Goal: Task Accomplishment & Management: Manage account settings

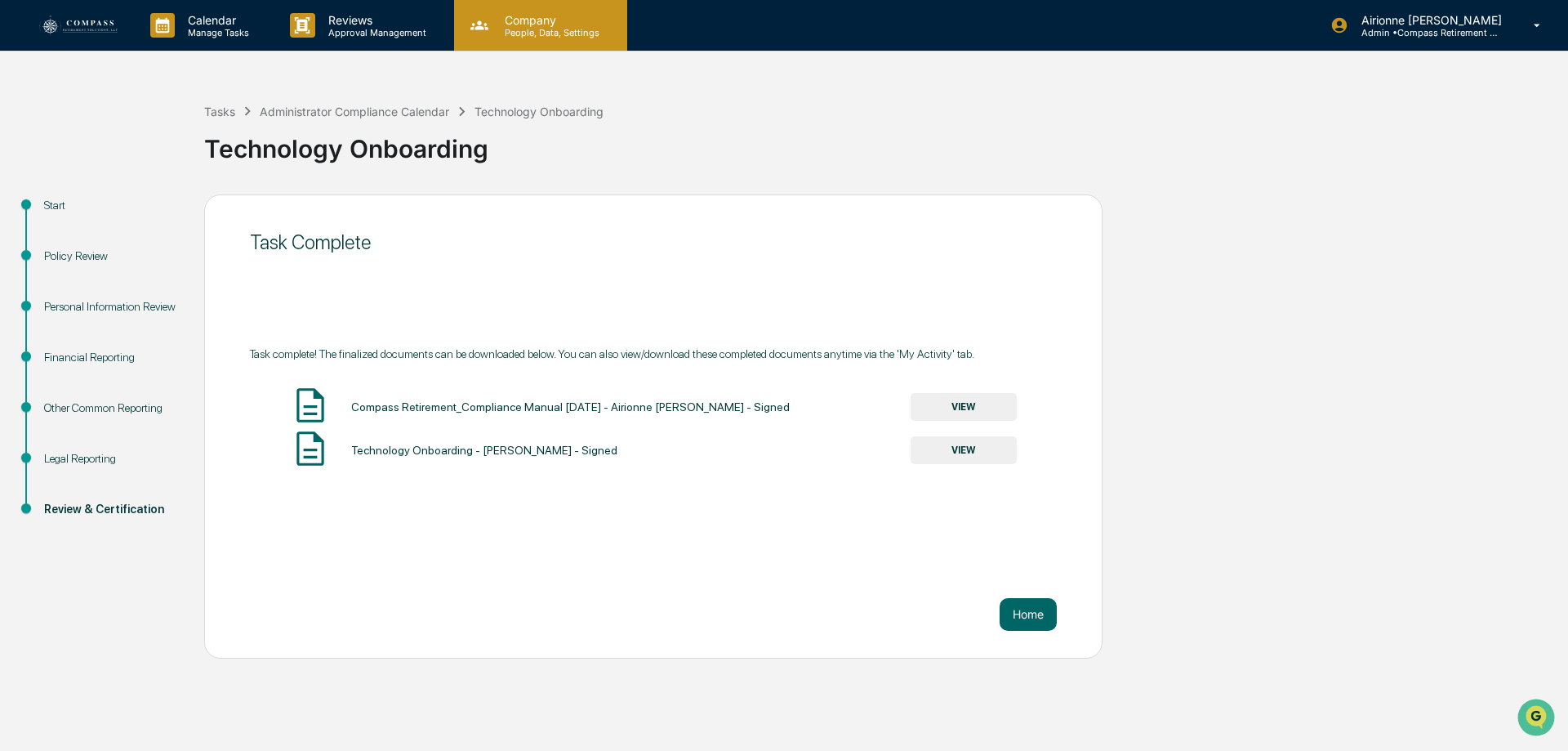
click at [562, 24] on p "Company" at bounding box center [550, 20] width 116 height 14
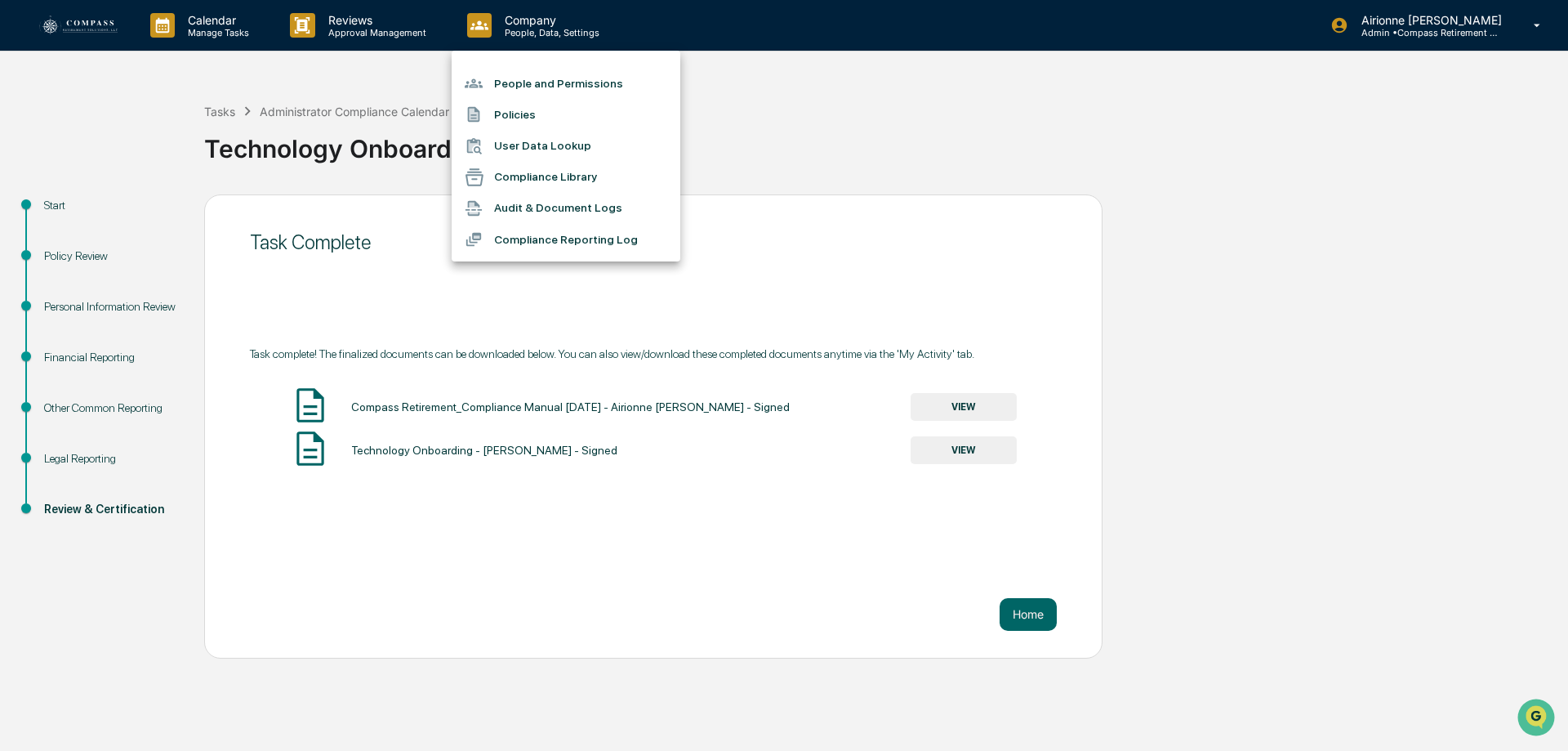
click at [534, 75] on li "People and Permissions" at bounding box center [566, 83] width 229 height 31
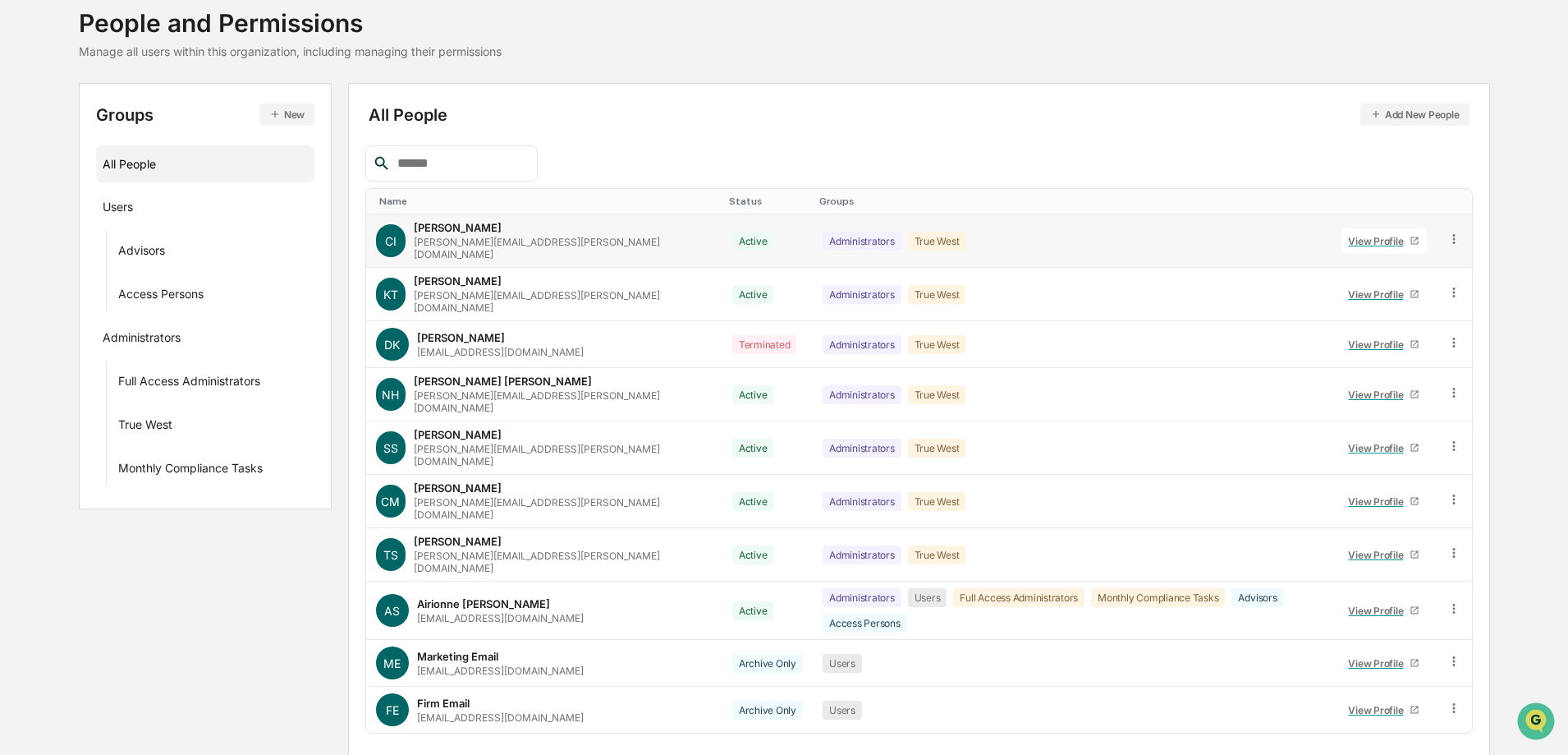
scroll to position [102, 0]
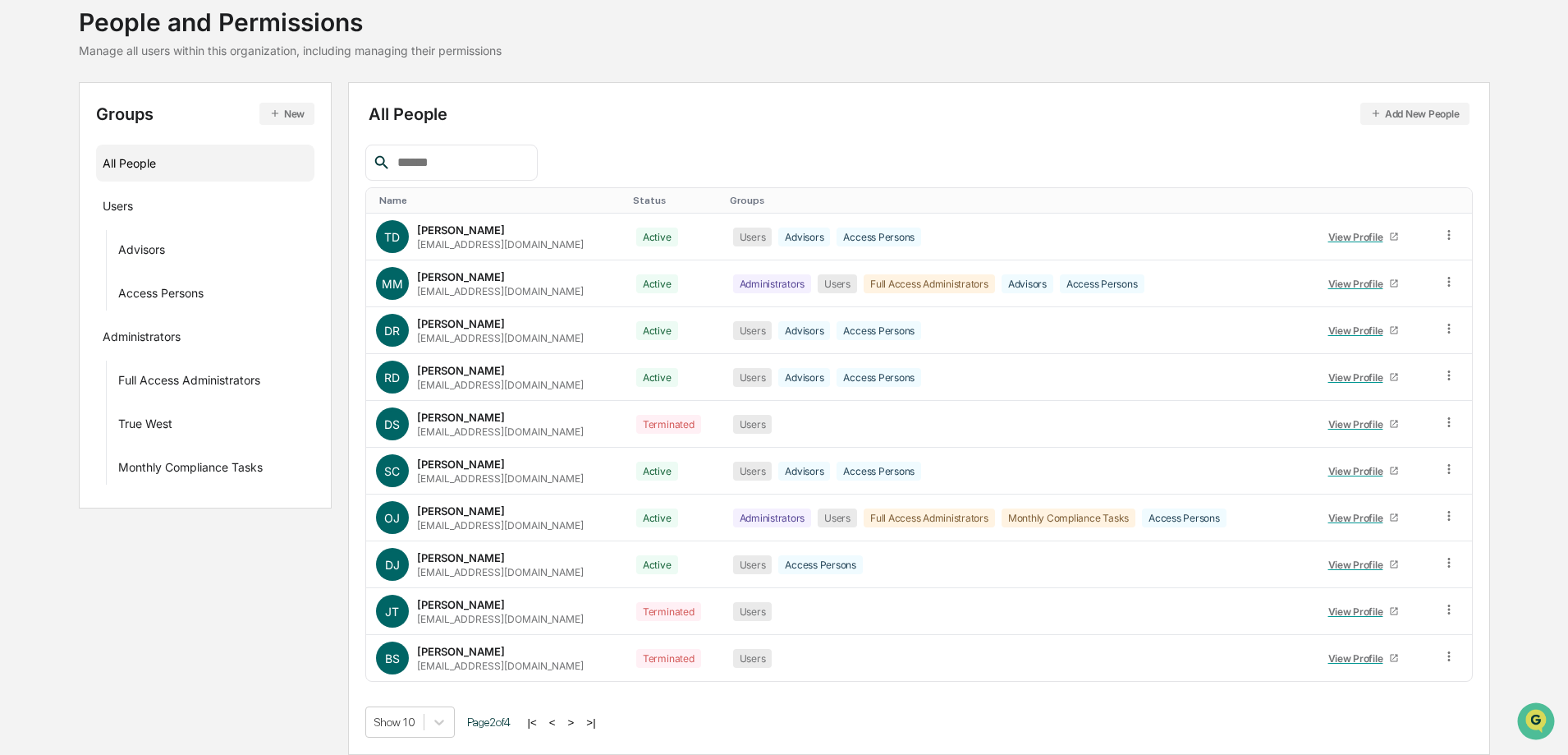
click at [498, 153] on input "text" at bounding box center [460, 162] width 139 height 21
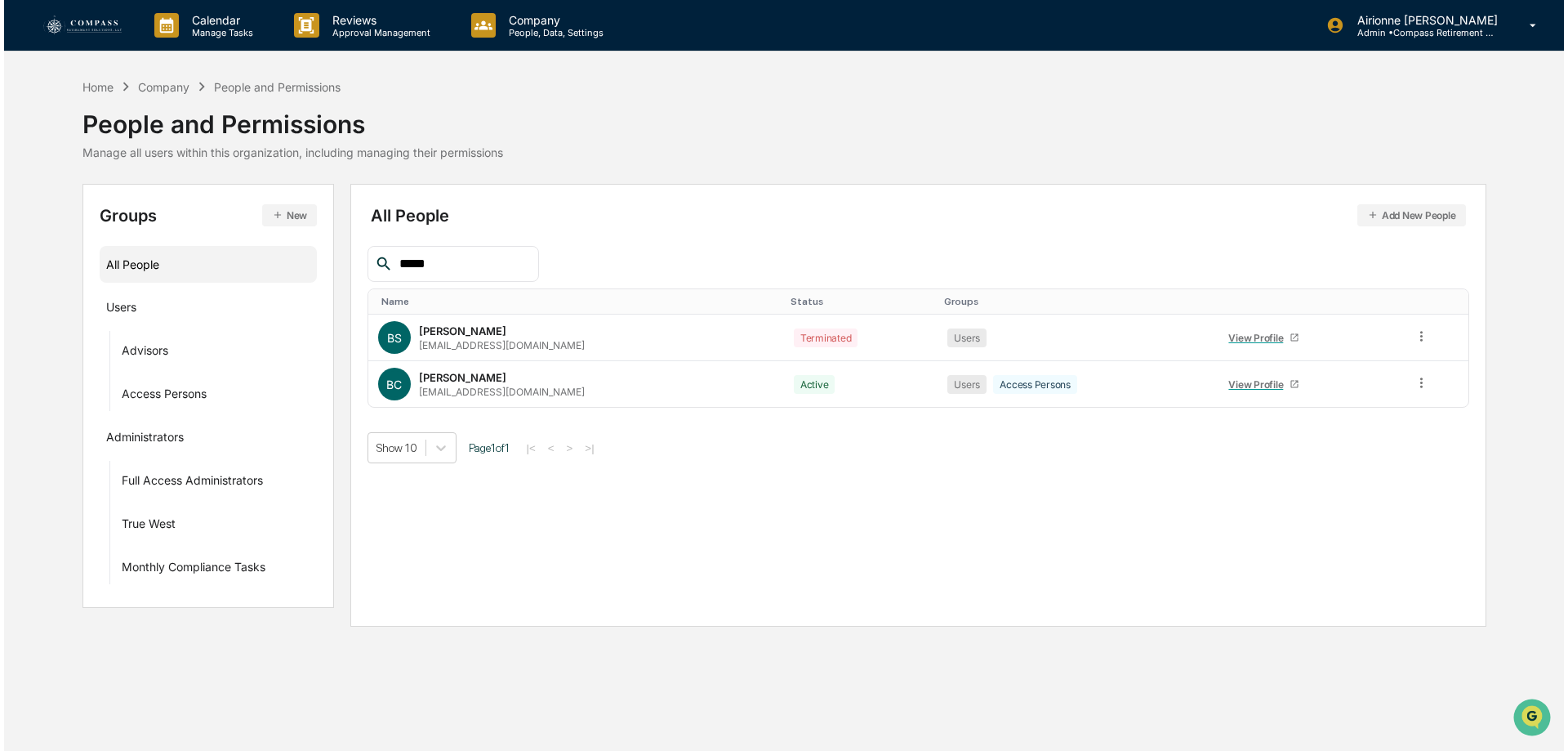
scroll to position [0, 0]
click at [1421, 383] on icon at bounding box center [1424, 383] width 15 height 15
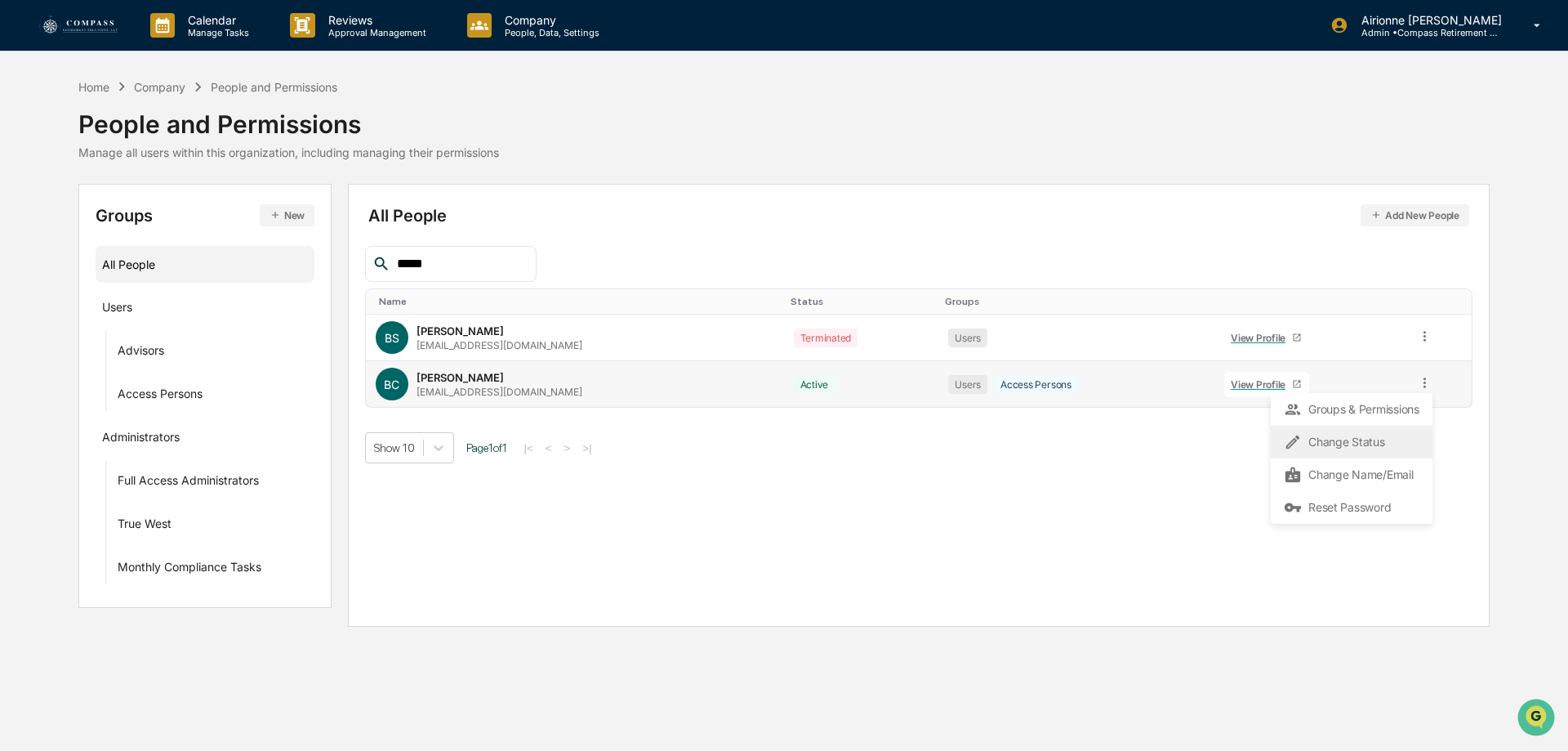
click at [1352, 447] on div "Change Status" at bounding box center [1351, 442] width 135 height 19
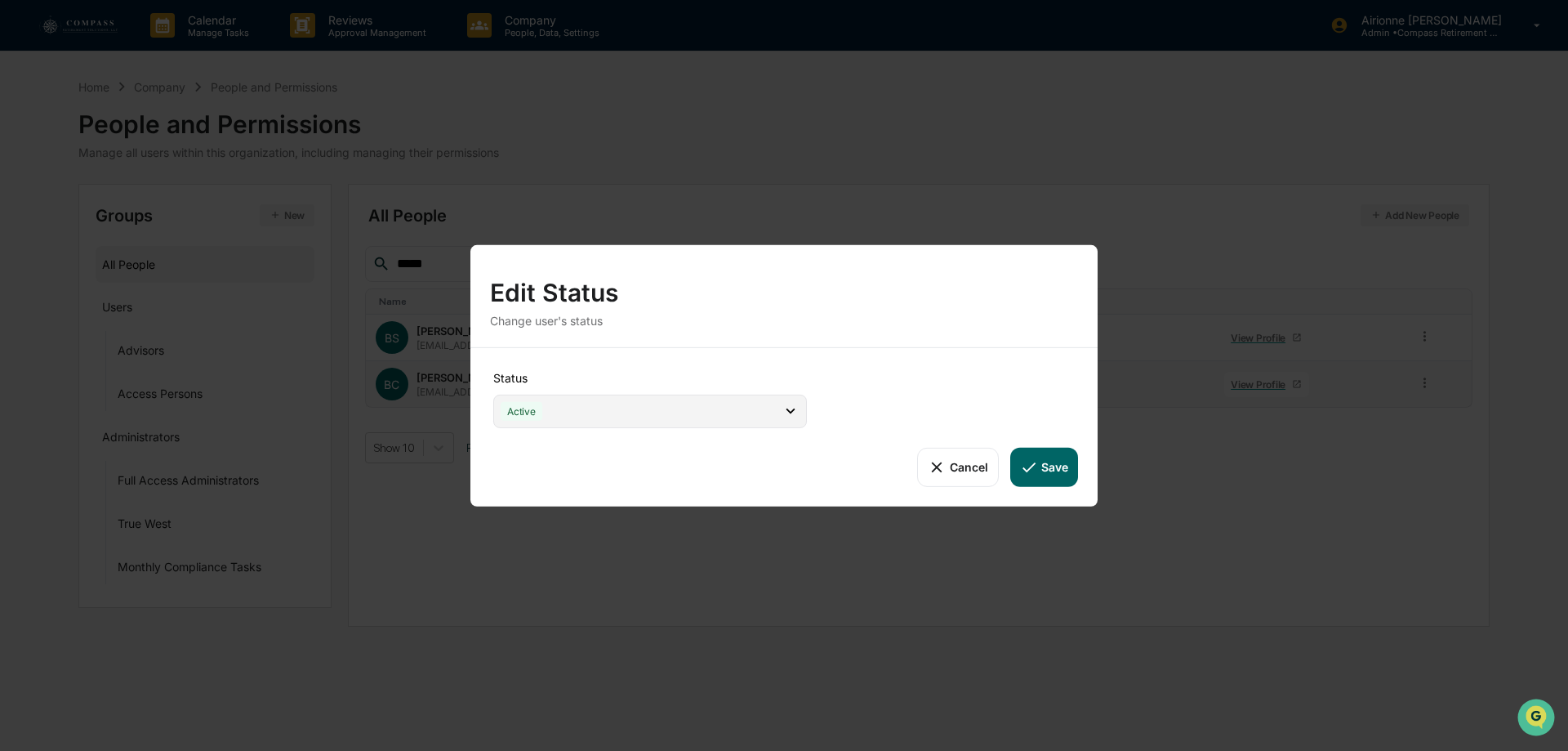
click at [715, 415] on div "Active" at bounding box center [650, 410] width 314 height 34
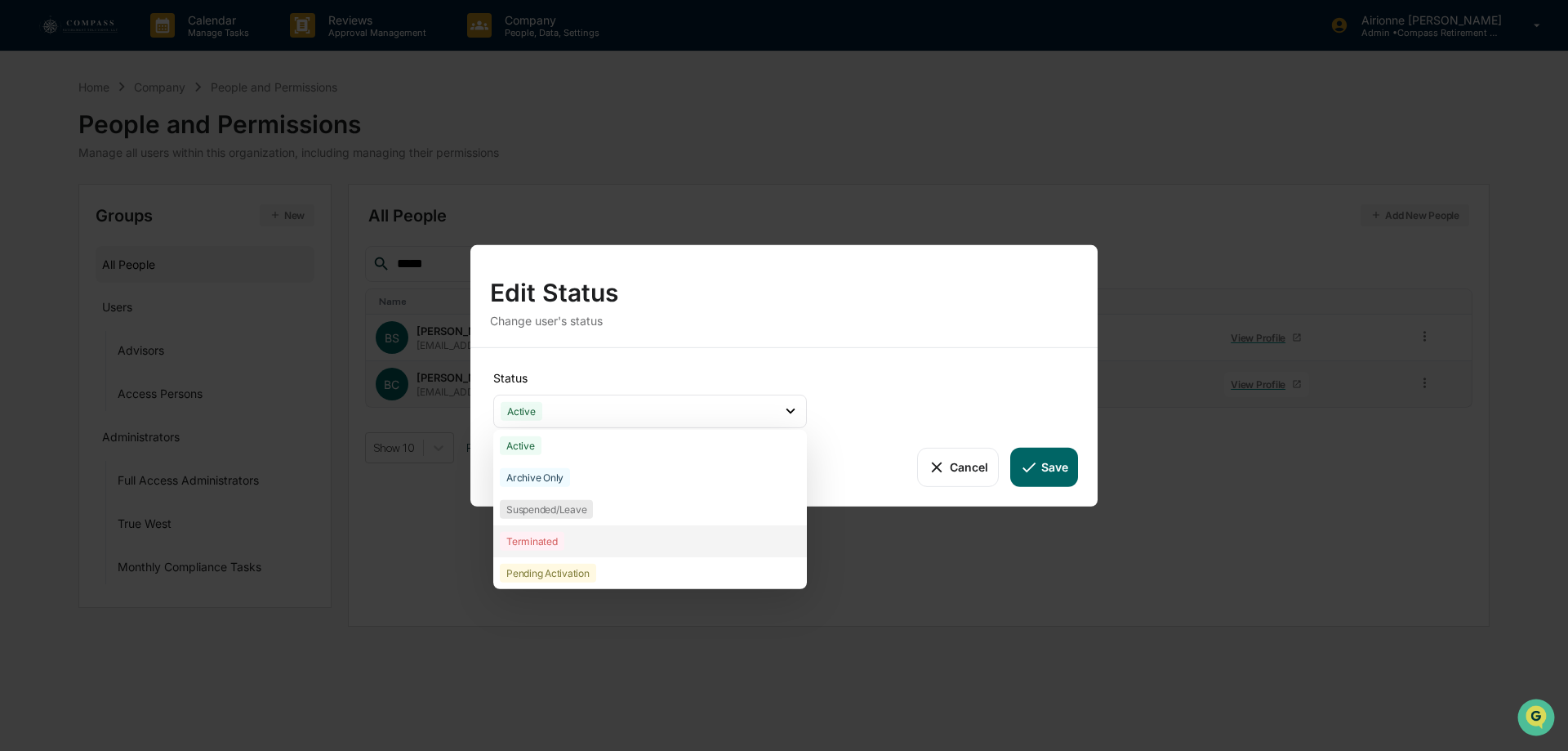
click at [573, 538] on div "Terminated" at bounding box center [650, 541] width 314 height 32
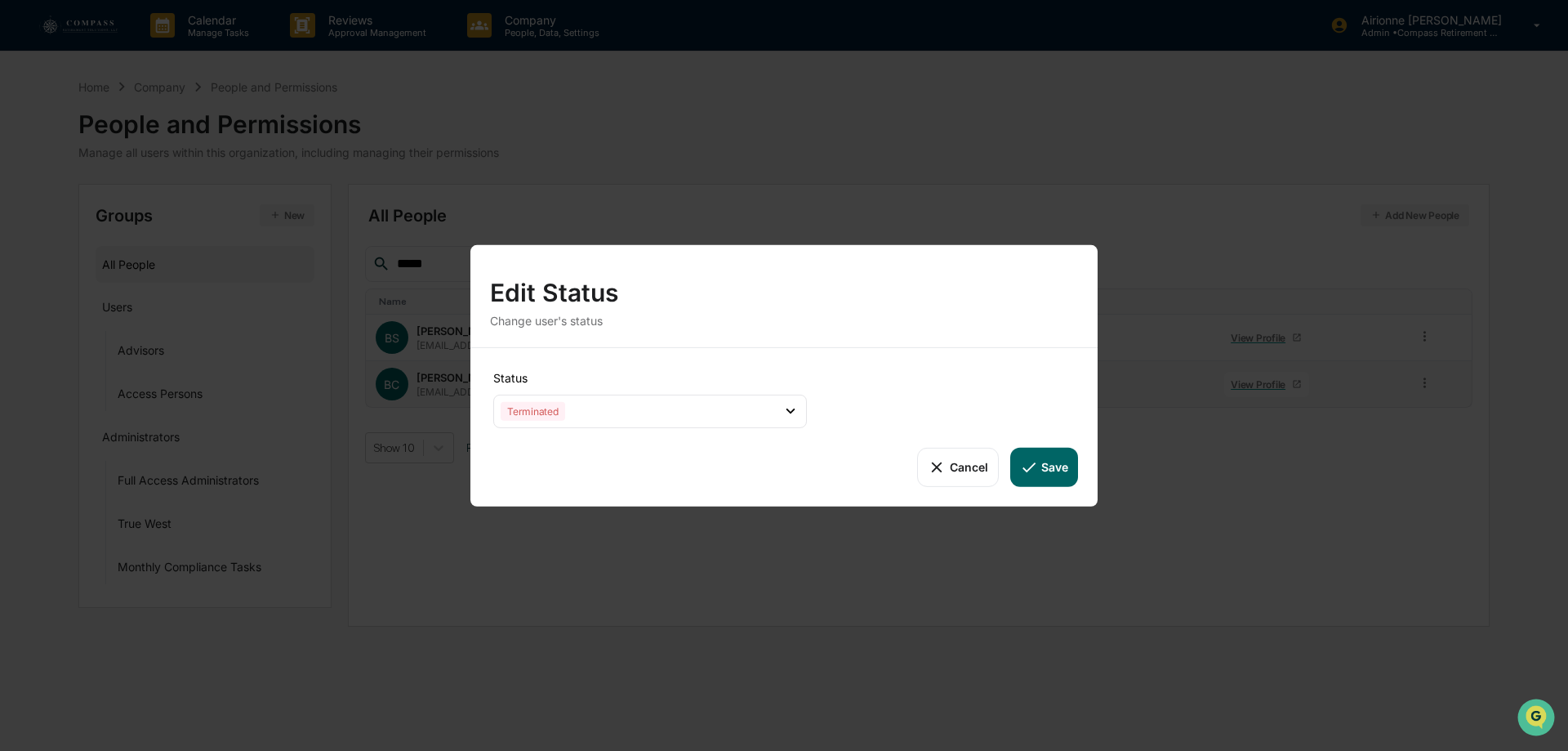
click at [1050, 469] on button "Save" at bounding box center [1043, 466] width 68 height 40
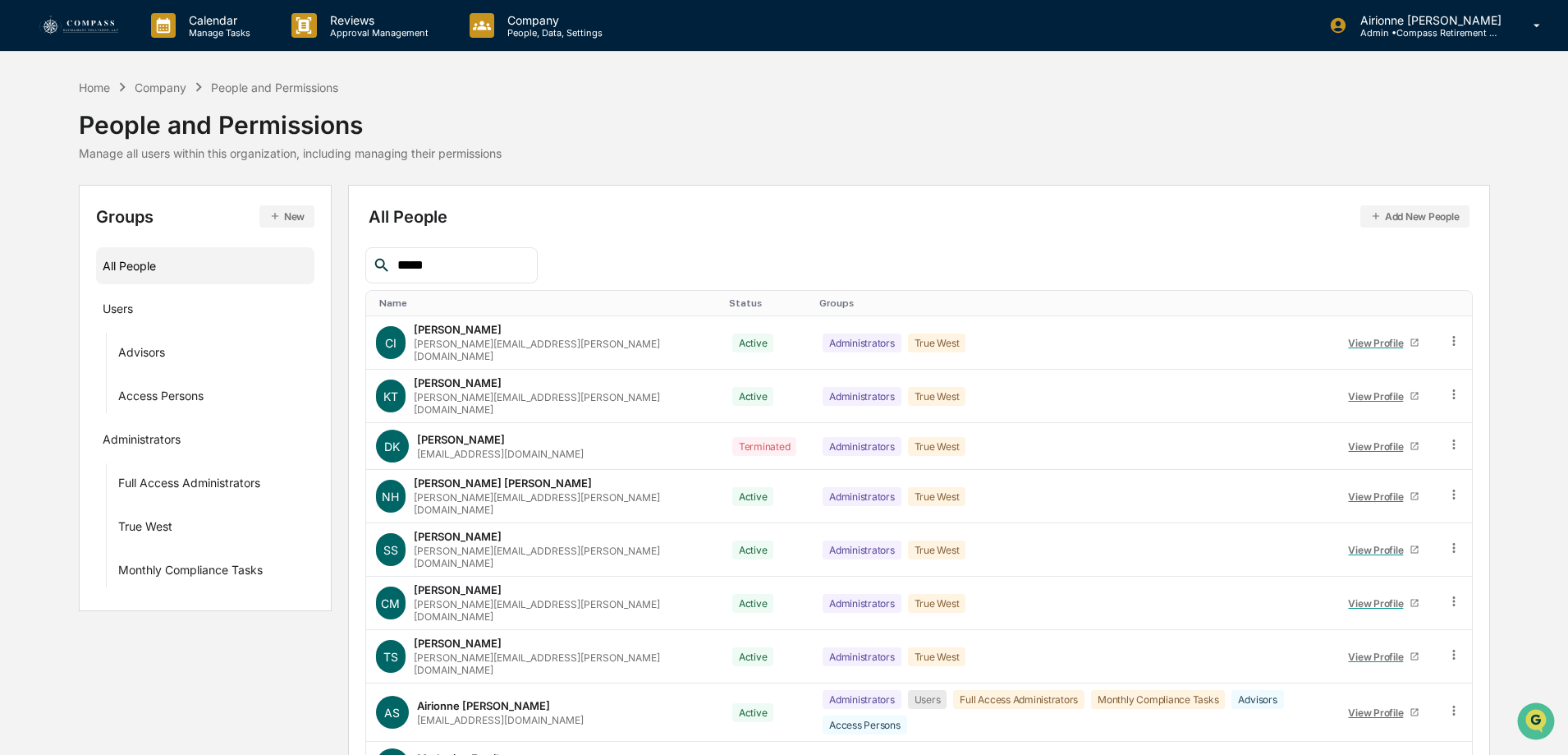
click at [480, 271] on input "*****" at bounding box center [460, 265] width 139 height 21
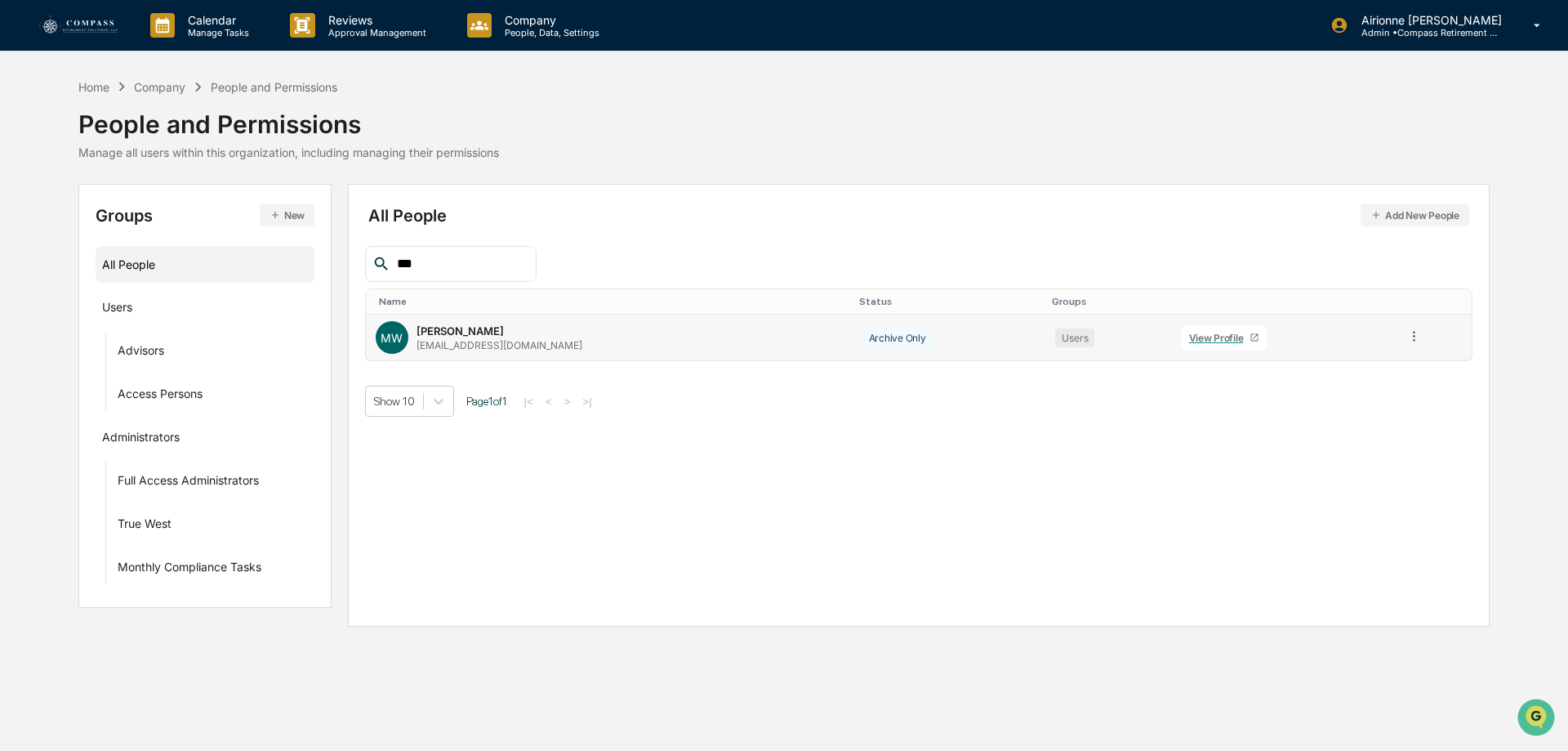
click at [1407, 331] on icon at bounding box center [1414, 336] width 15 height 15
click at [1339, 396] on div "Change Status" at bounding box center [1340, 394] width 135 height 19
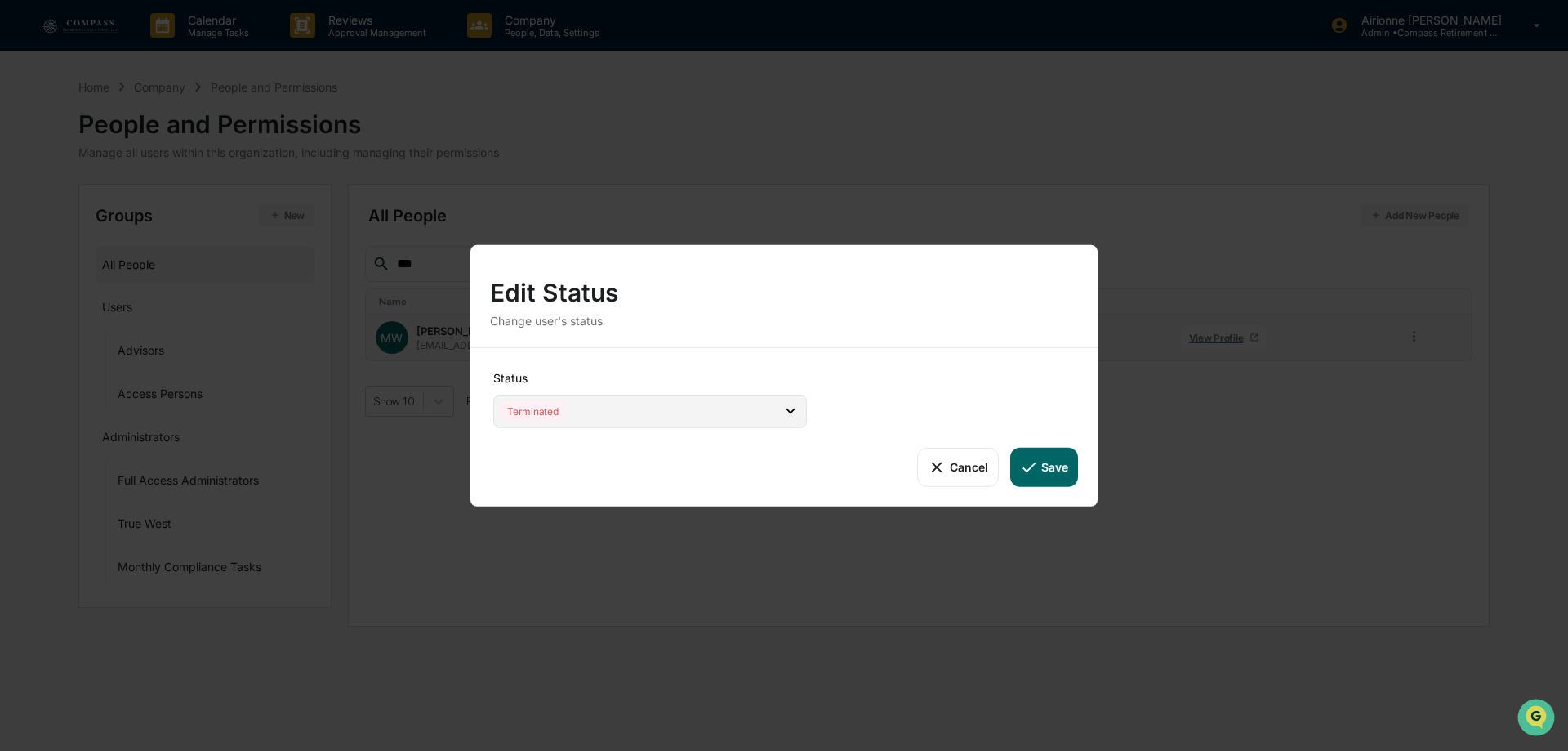
click at [709, 412] on div "Terminated" at bounding box center [650, 410] width 314 height 34
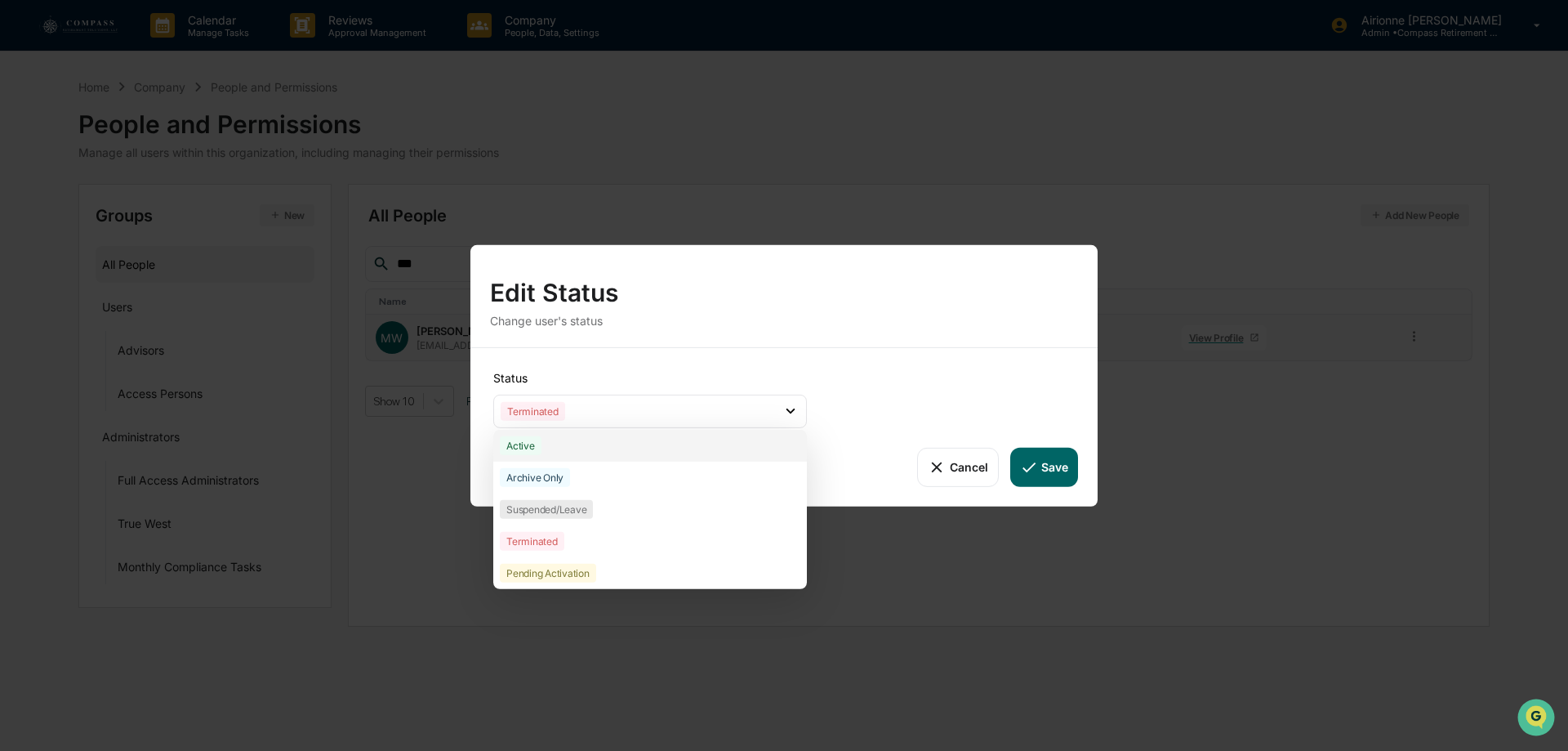
click at [623, 446] on div "Active" at bounding box center [650, 445] width 314 height 32
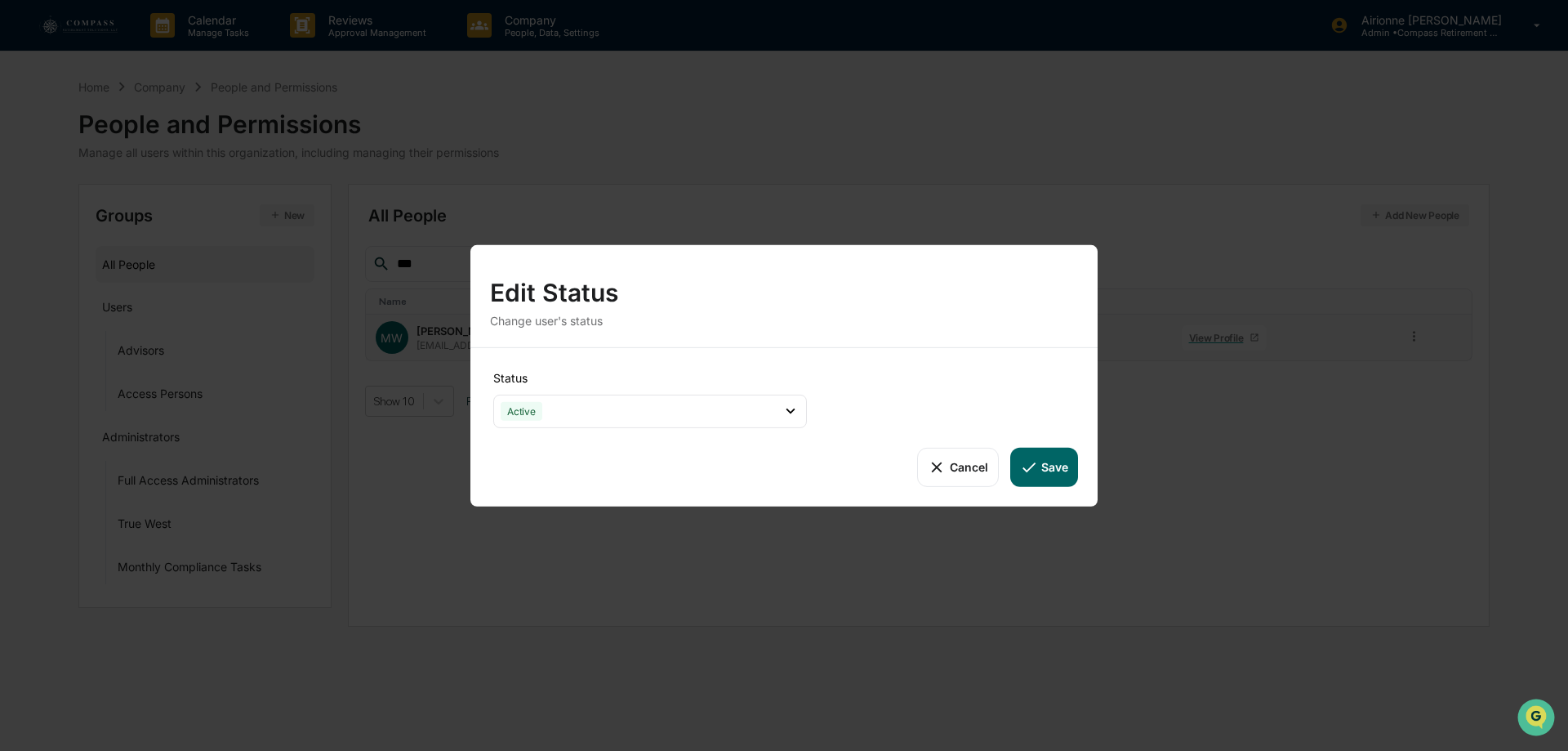
click at [1039, 463] on button "Save" at bounding box center [1043, 466] width 68 height 40
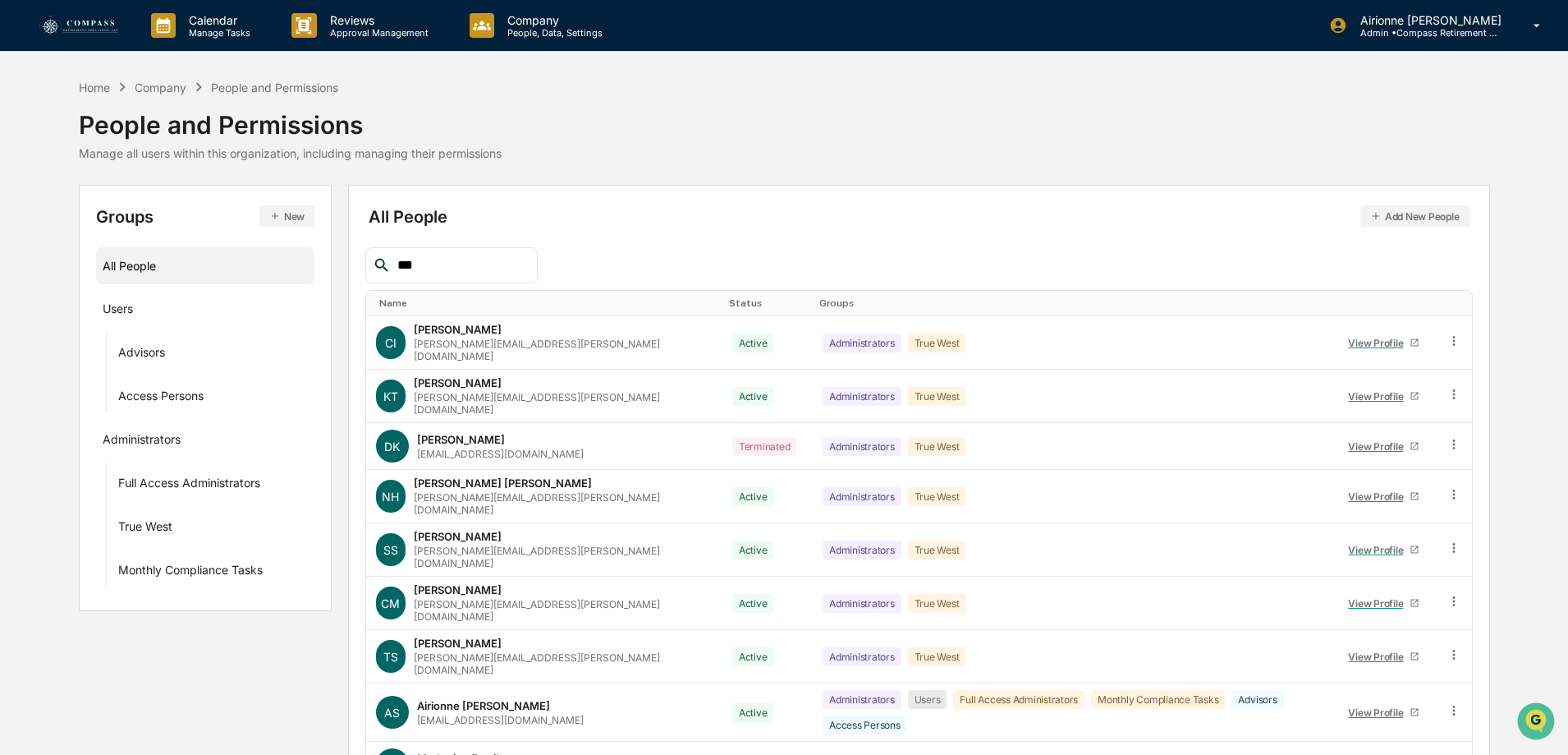
click at [498, 270] on input "***" at bounding box center [460, 265] width 139 height 21
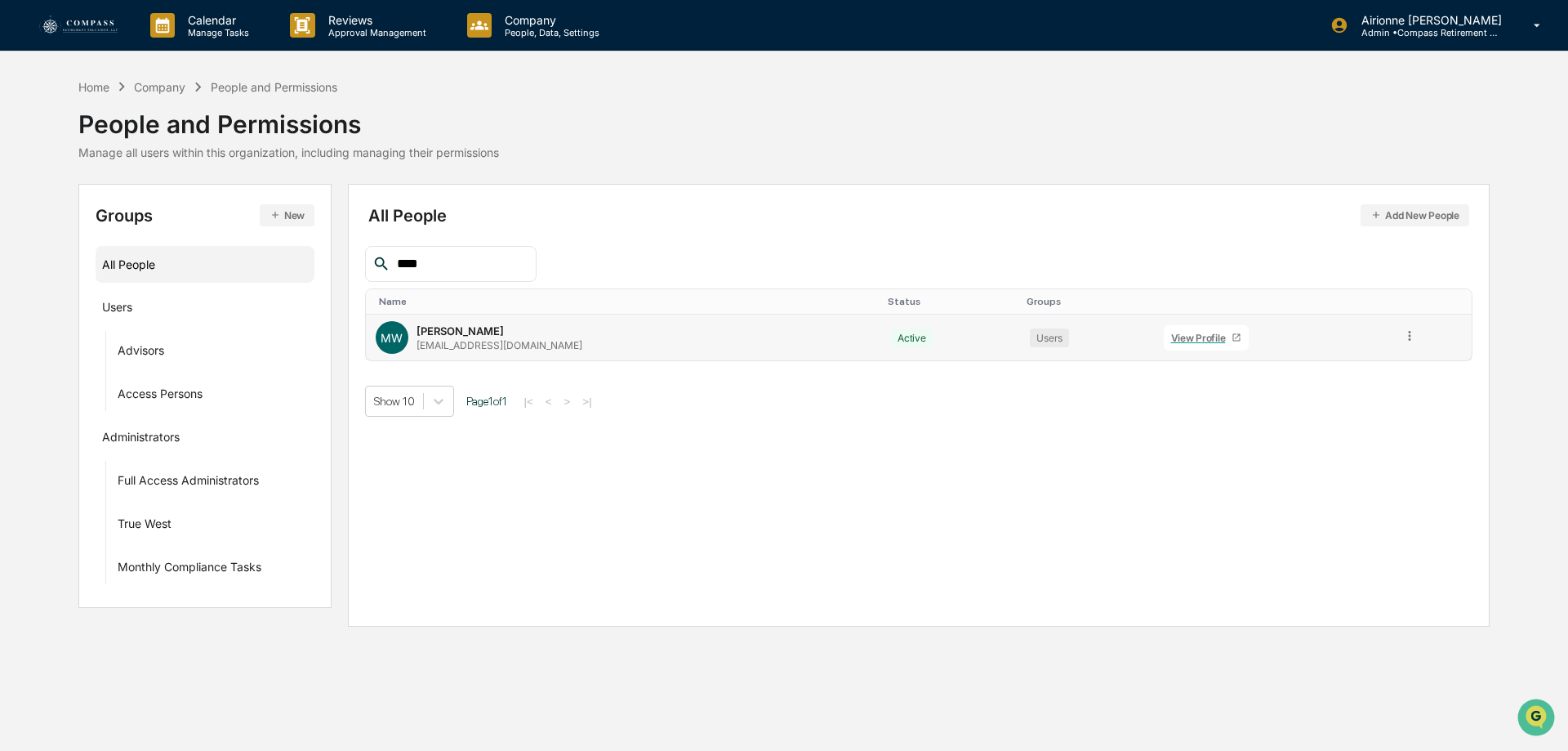
click at [1408, 336] on icon at bounding box center [1409, 336] width 3 height 10
click at [1383, 391] on div "Change Status" at bounding box center [1335, 394] width 135 height 19
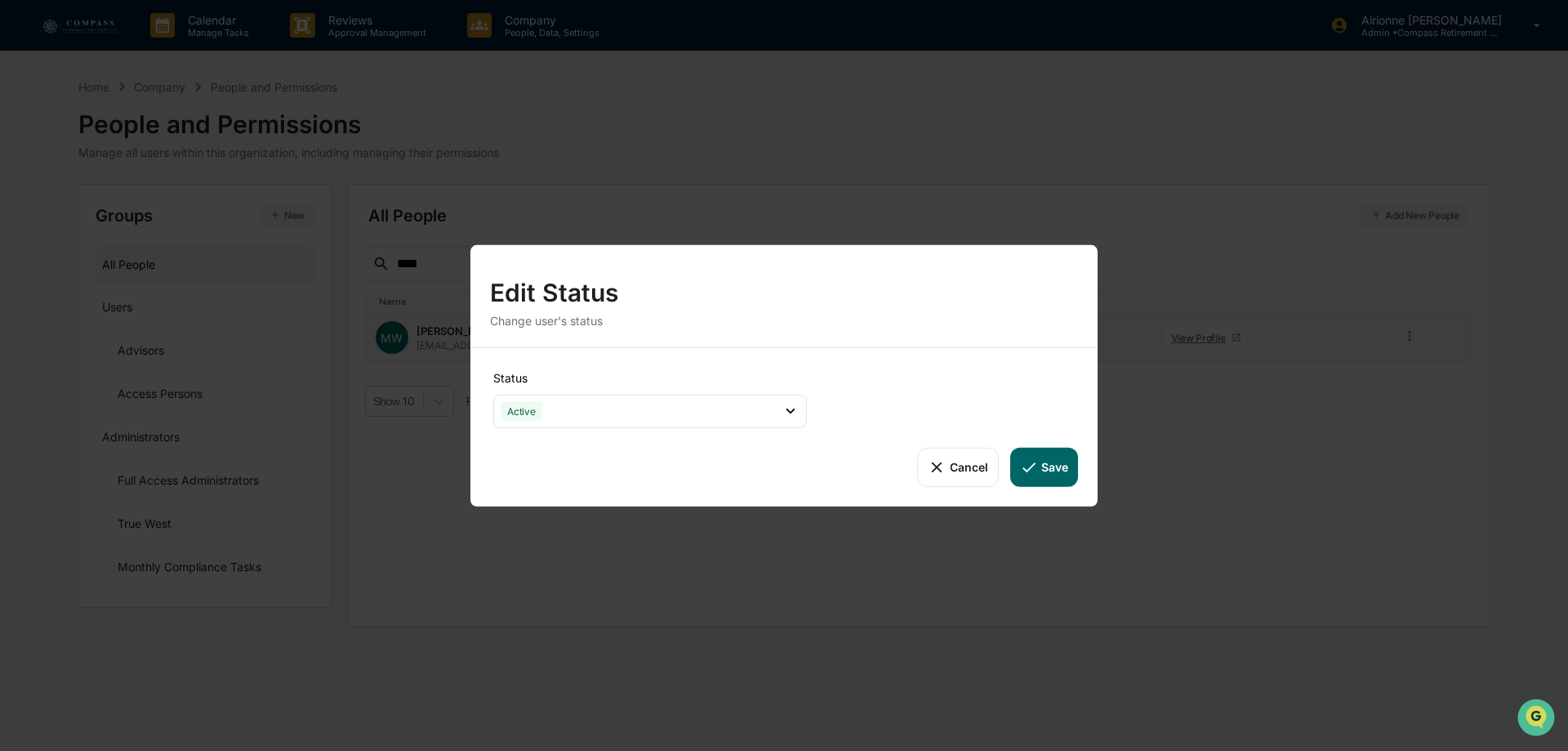
click at [957, 459] on button "Cancel" at bounding box center [958, 466] width 81 height 40
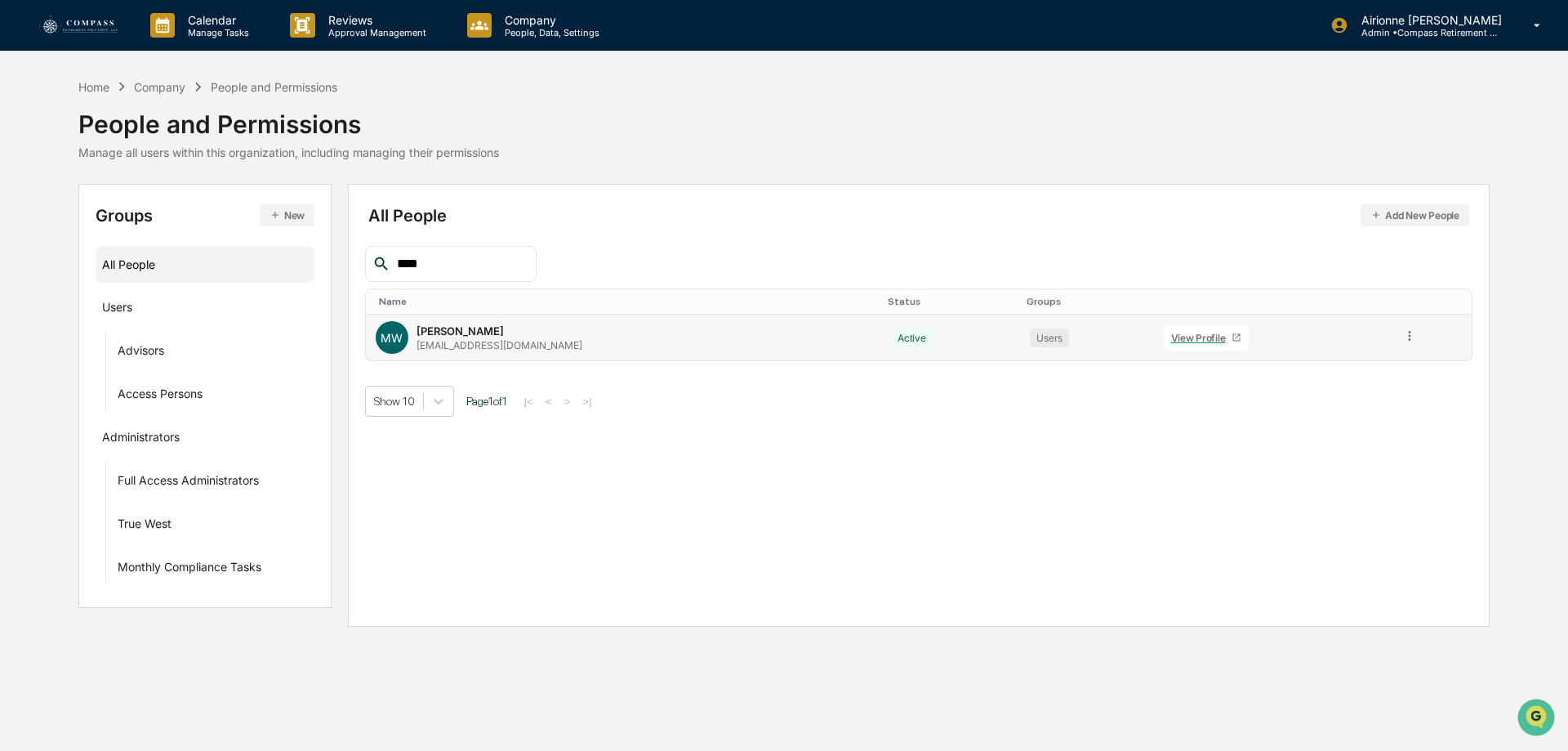
click at [1408, 336] on icon at bounding box center [1409, 336] width 3 height 10
click at [1381, 364] on div "Groups & Permissions" at bounding box center [1335, 362] width 135 height 19
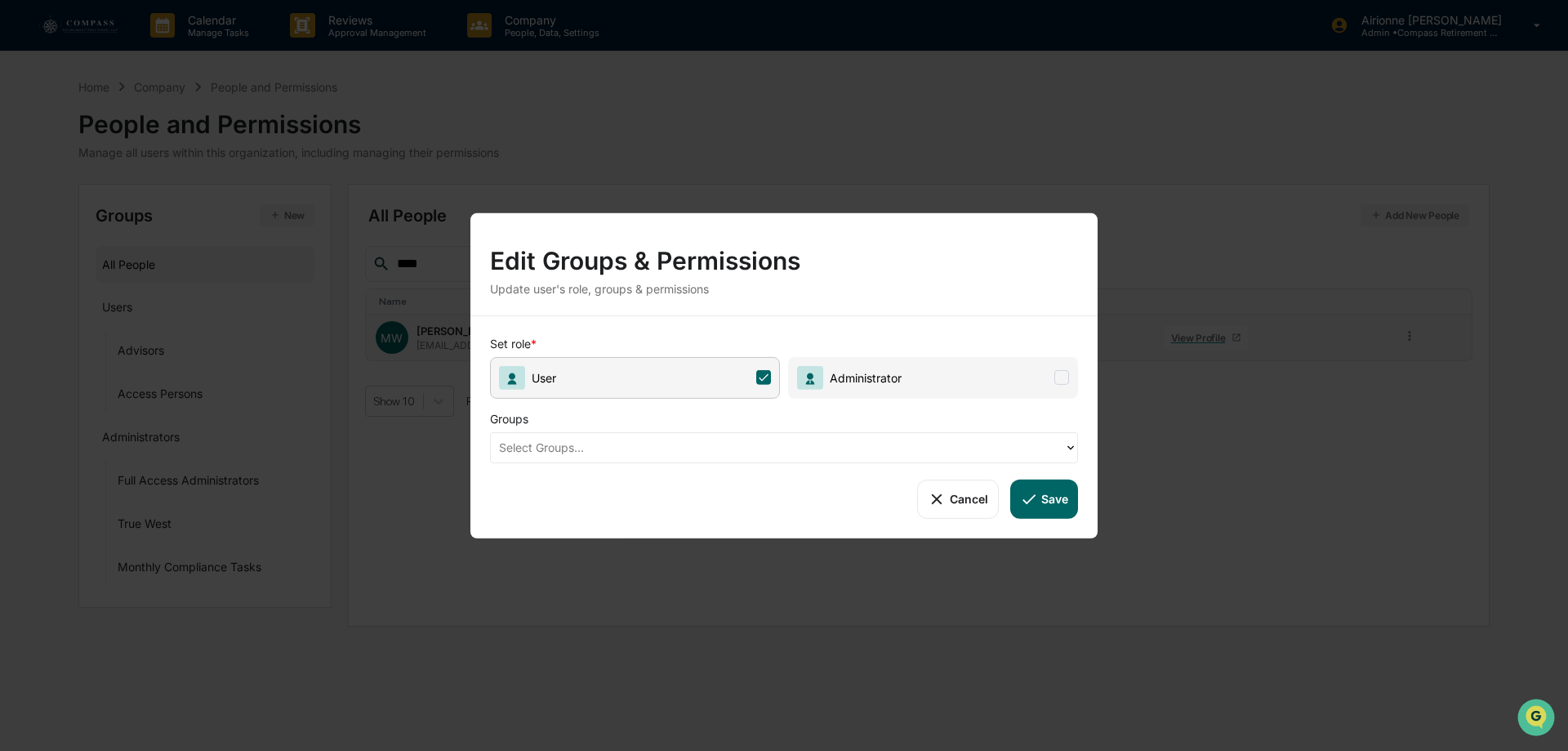
click at [736, 442] on div at bounding box center [777, 447] width 557 height 19
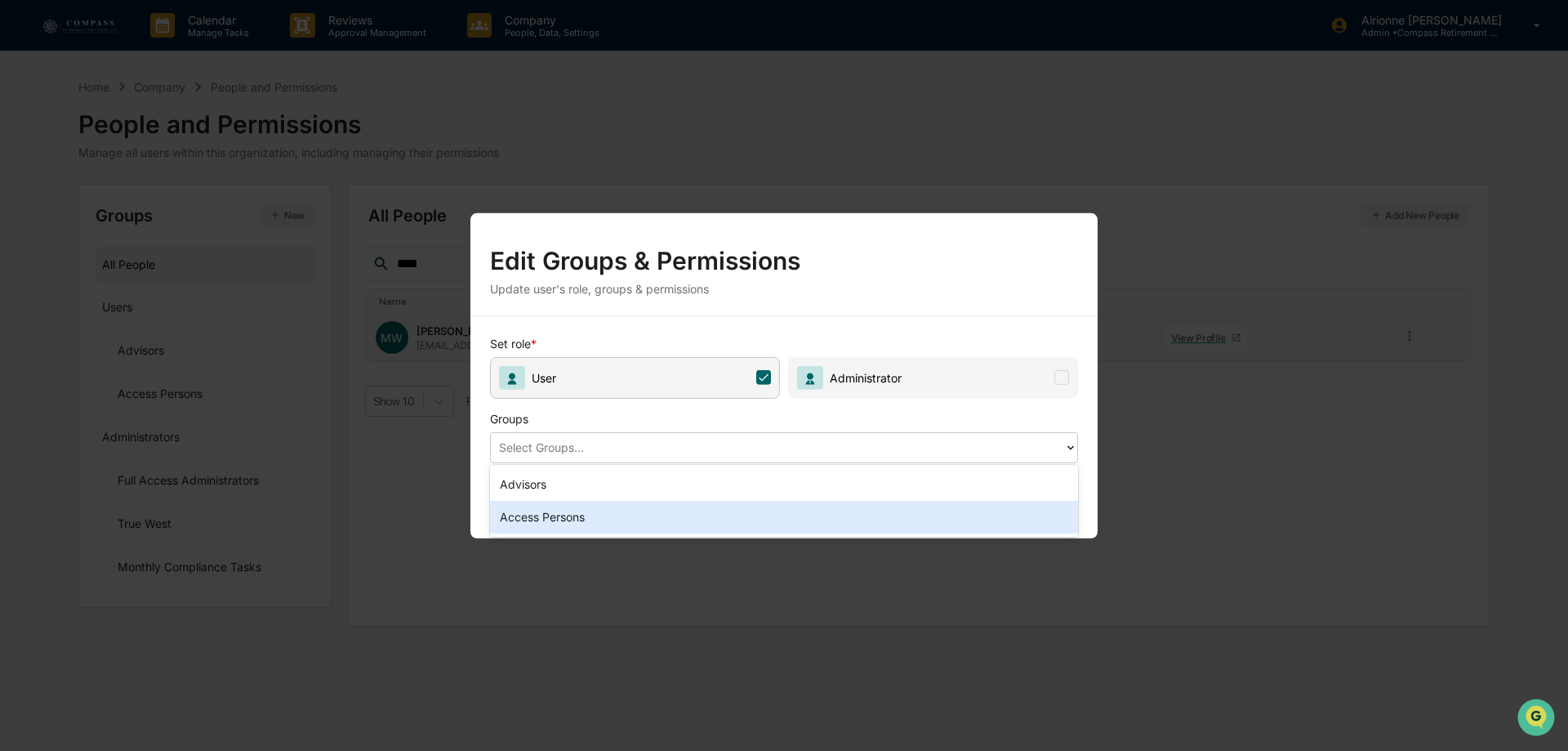
click at [659, 514] on div "Access Persons" at bounding box center [784, 516] width 588 height 33
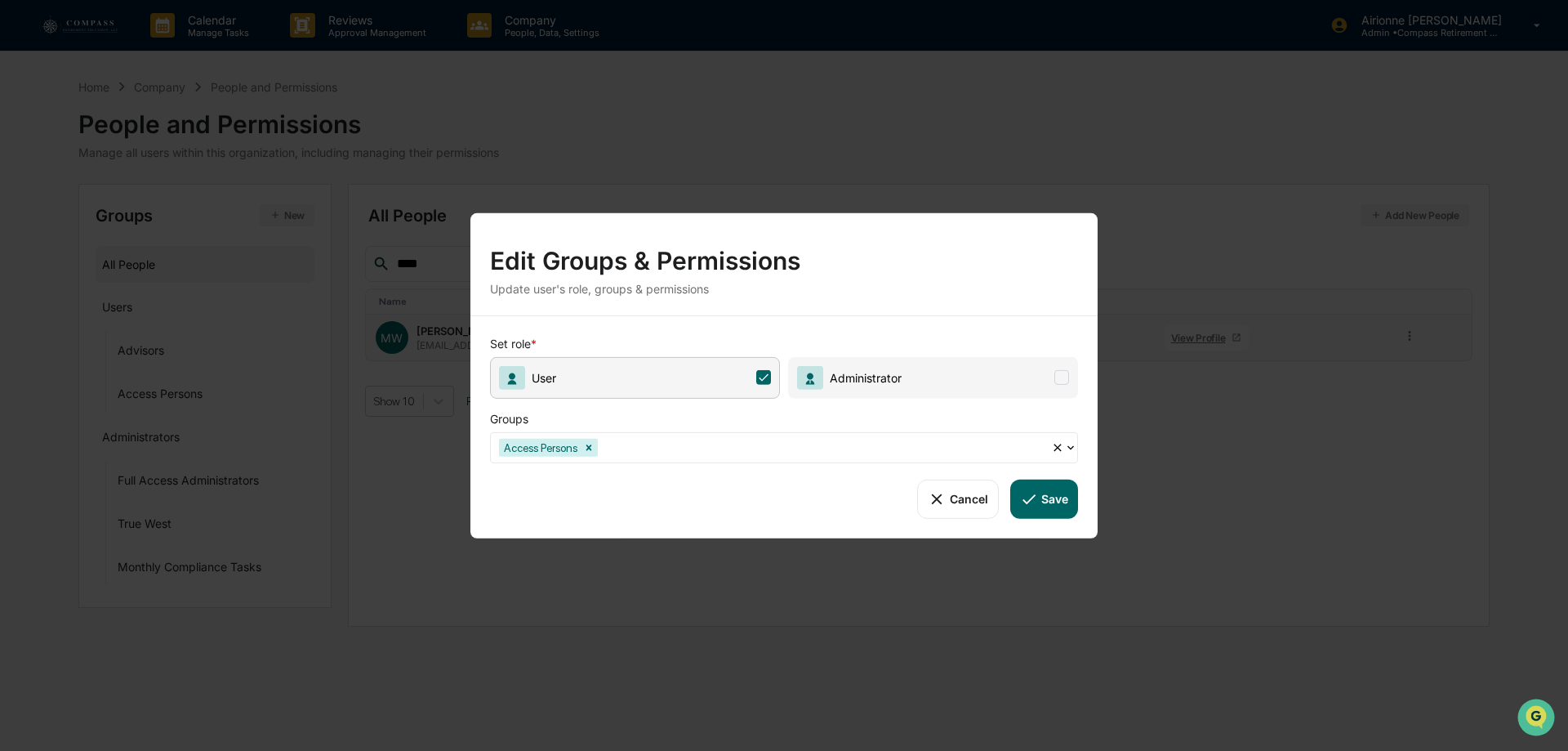
click at [1059, 498] on button "Save" at bounding box center [1043, 498] width 68 height 40
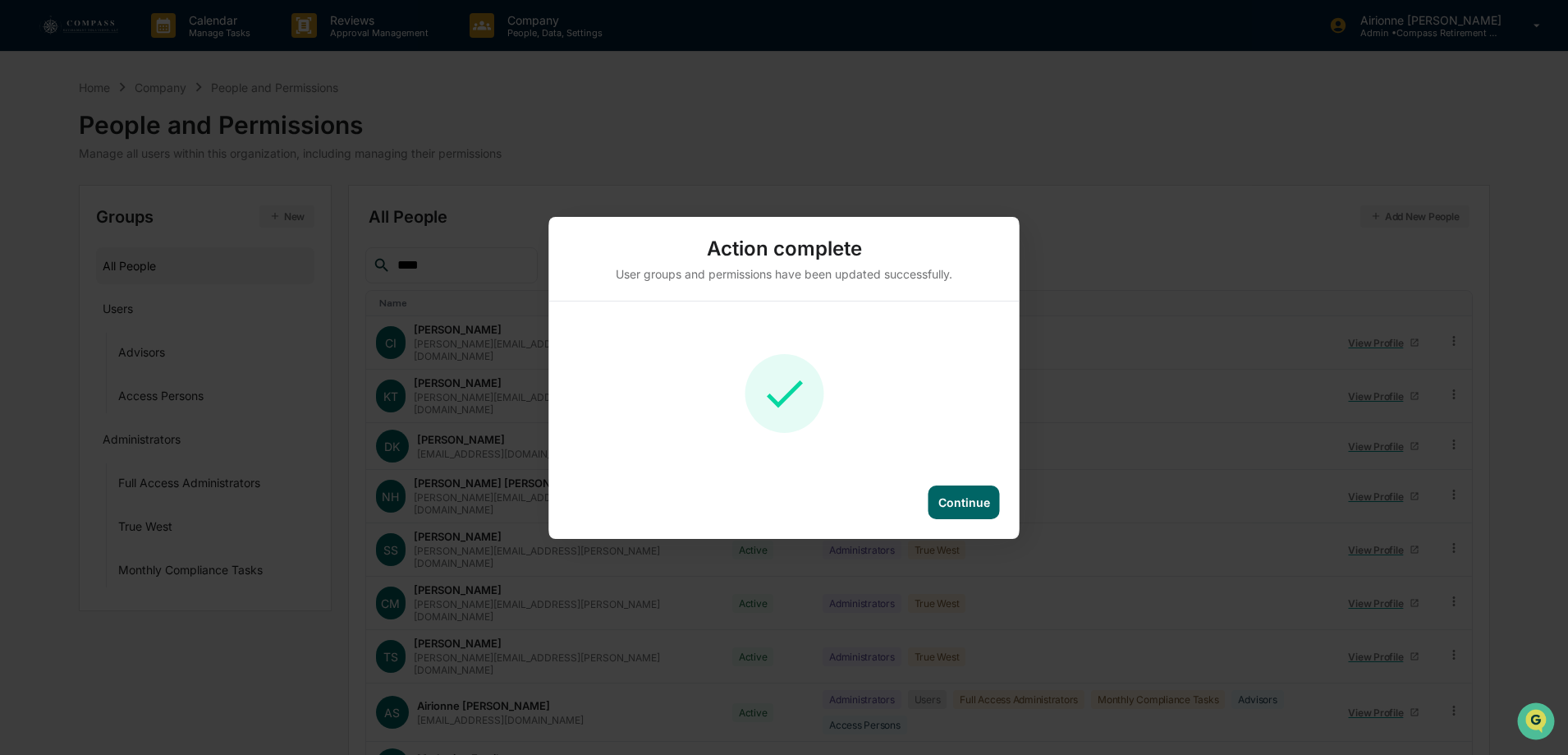
click at [966, 504] on div "Continue" at bounding box center [964, 502] width 52 height 14
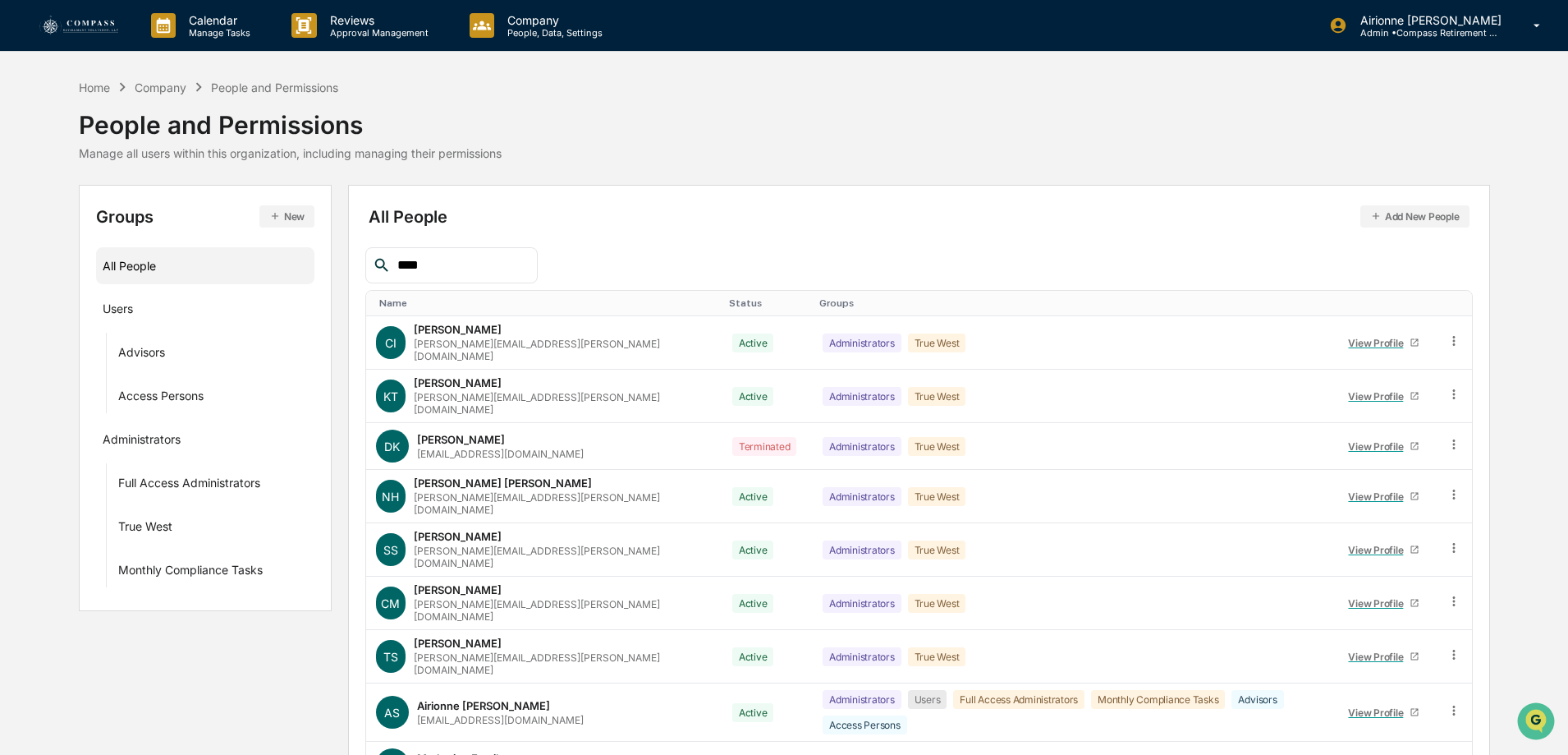
click at [475, 262] on input "****" at bounding box center [460, 265] width 139 height 21
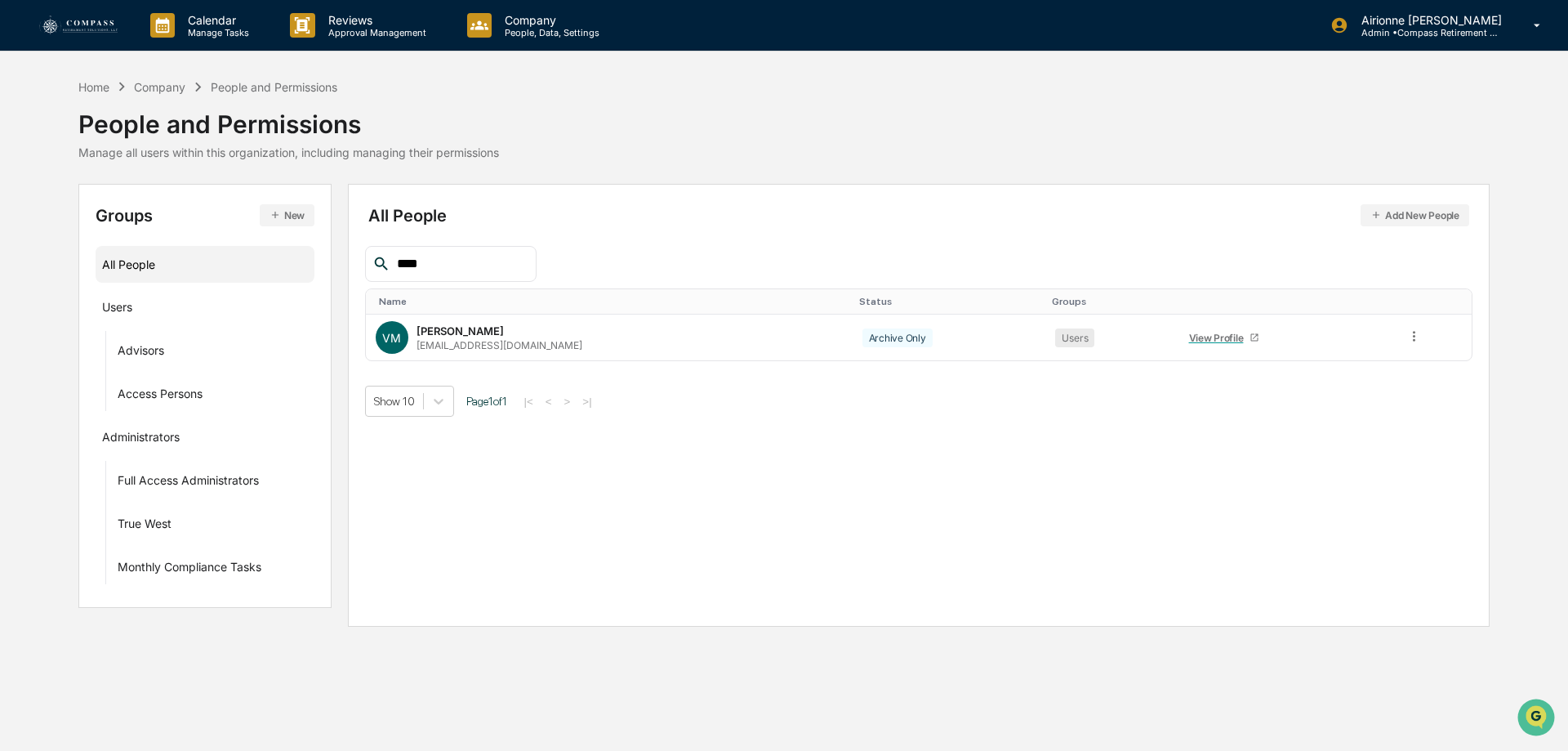
type input "****"
